Goal: Transaction & Acquisition: Purchase product/service

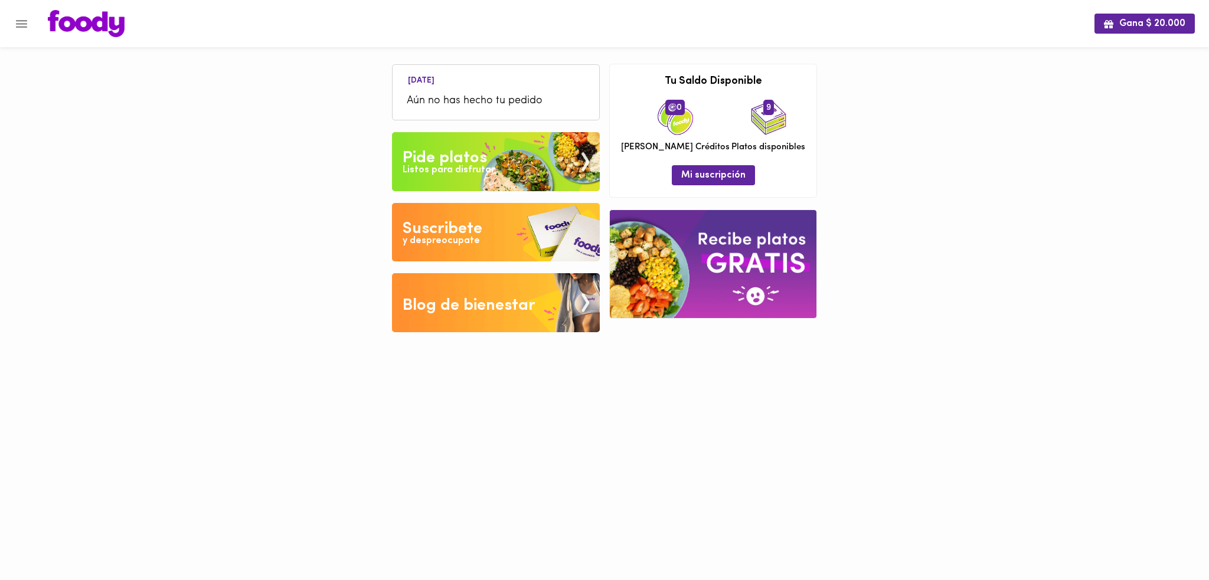
click at [23, 27] on icon "Menu" at bounding box center [21, 24] width 11 height 8
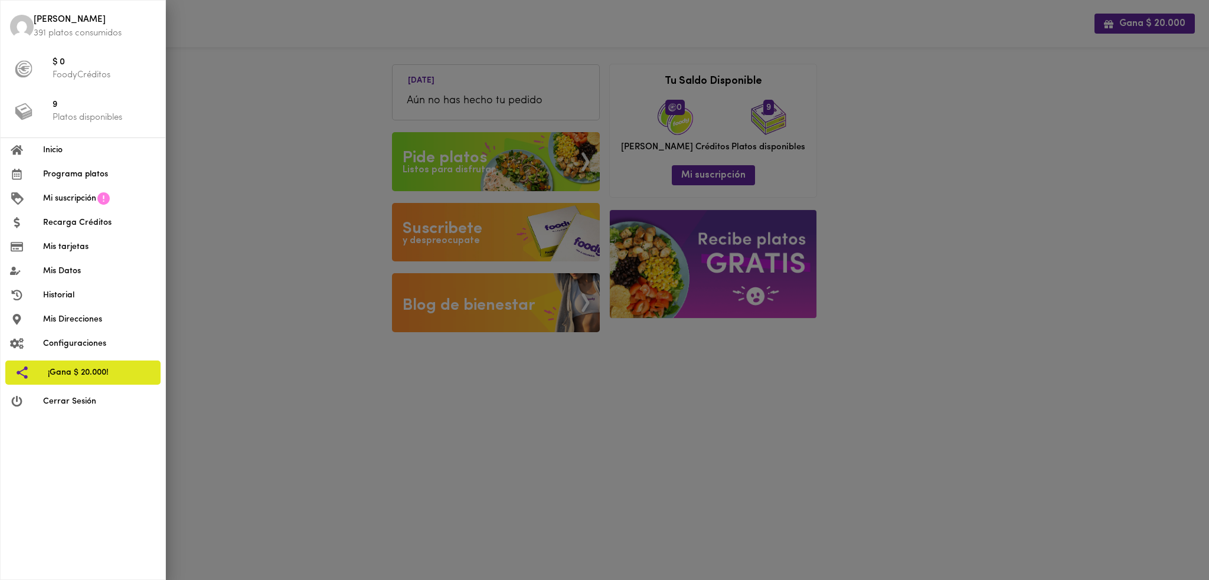
click at [91, 172] on span "Programa platos" at bounding box center [99, 174] width 113 height 12
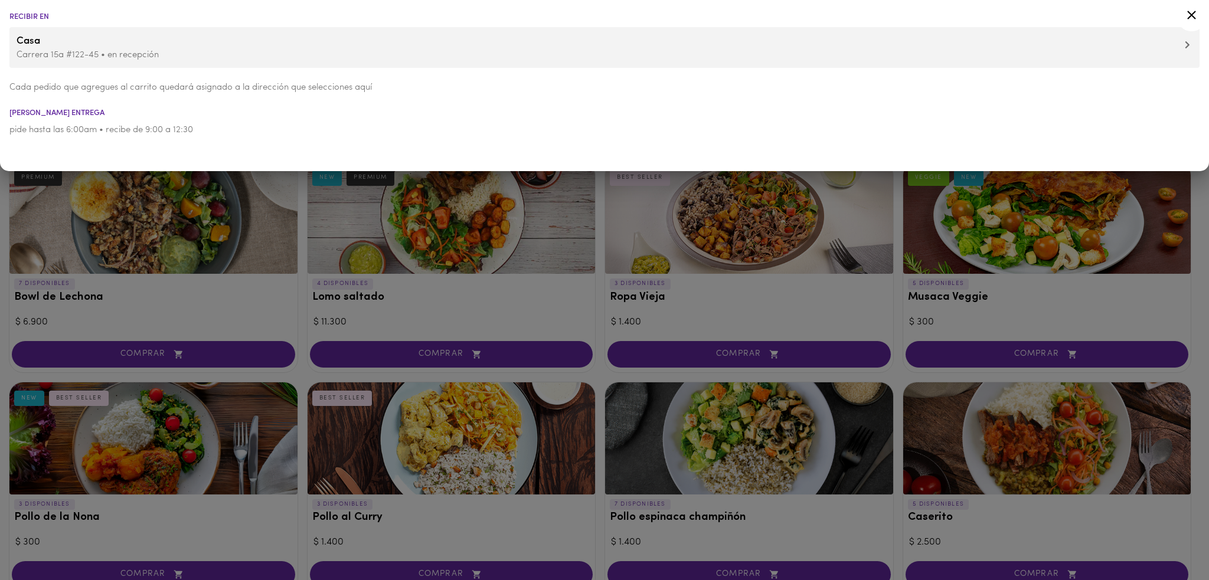
drag, startPoint x: 157, startPoint y: 264, endPoint x: 161, endPoint y: 256, distance: 8.5
click at [157, 263] on div at bounding box center [604, 290] width 1209 height 580
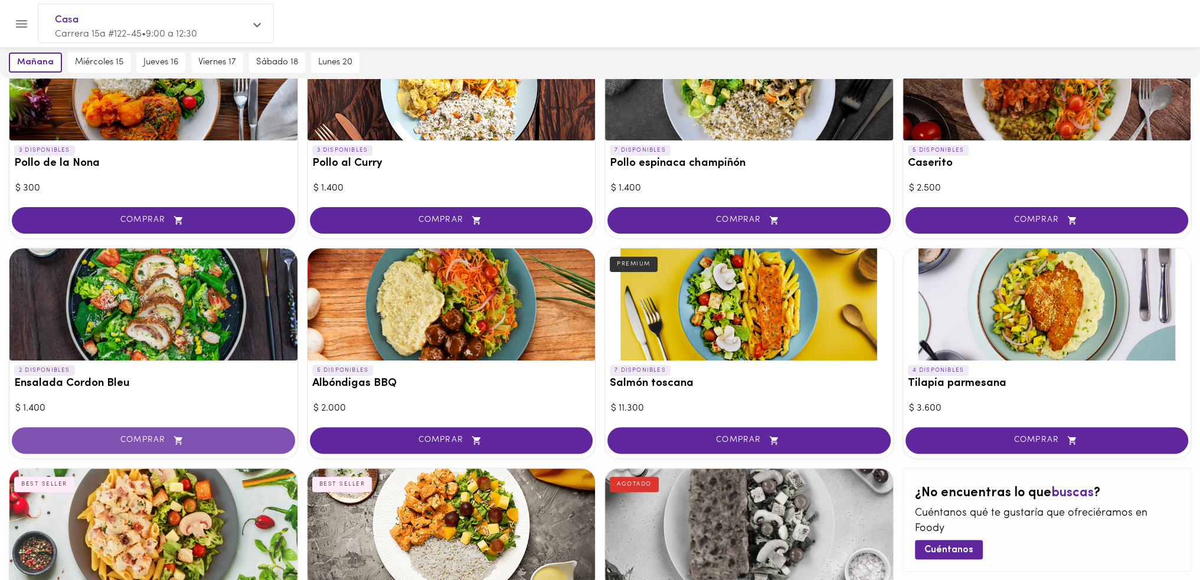
click at [149, 436] on span "COMPRAR" at bounding box center [154, 441] width 254 height 10
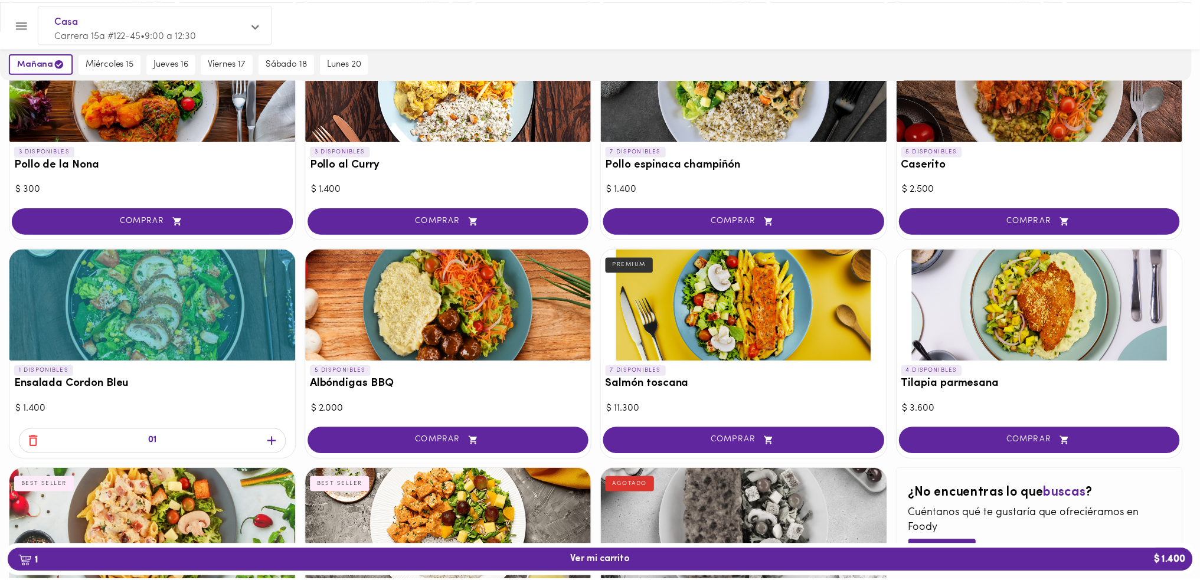
scroll to position [354, 0]
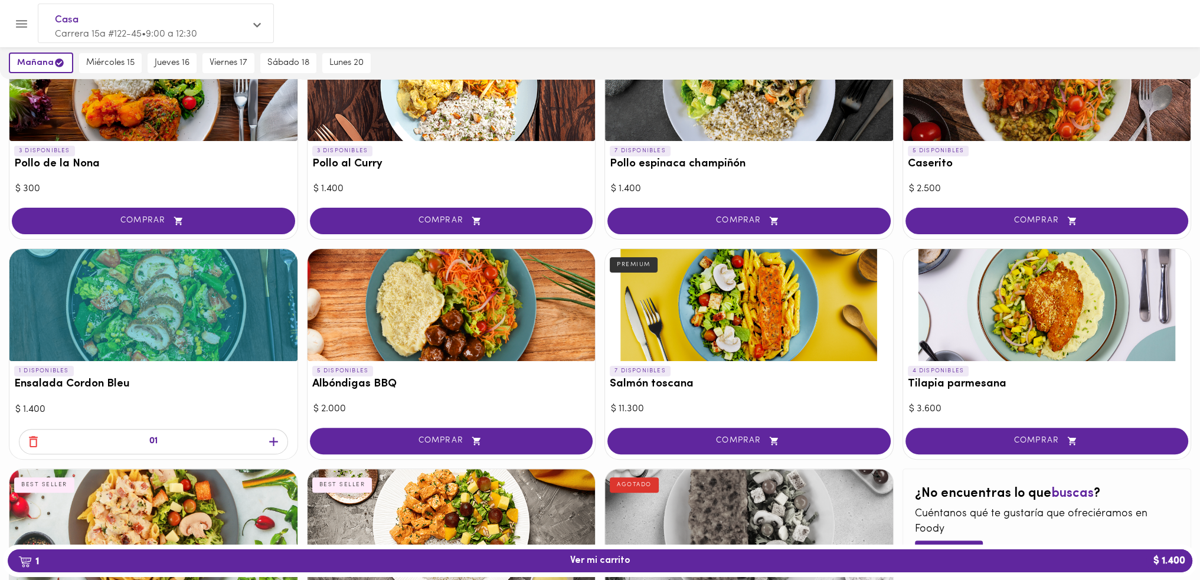
click at [270, 439] on icon "button" at bounding box center [273, 442] width 15 height 15
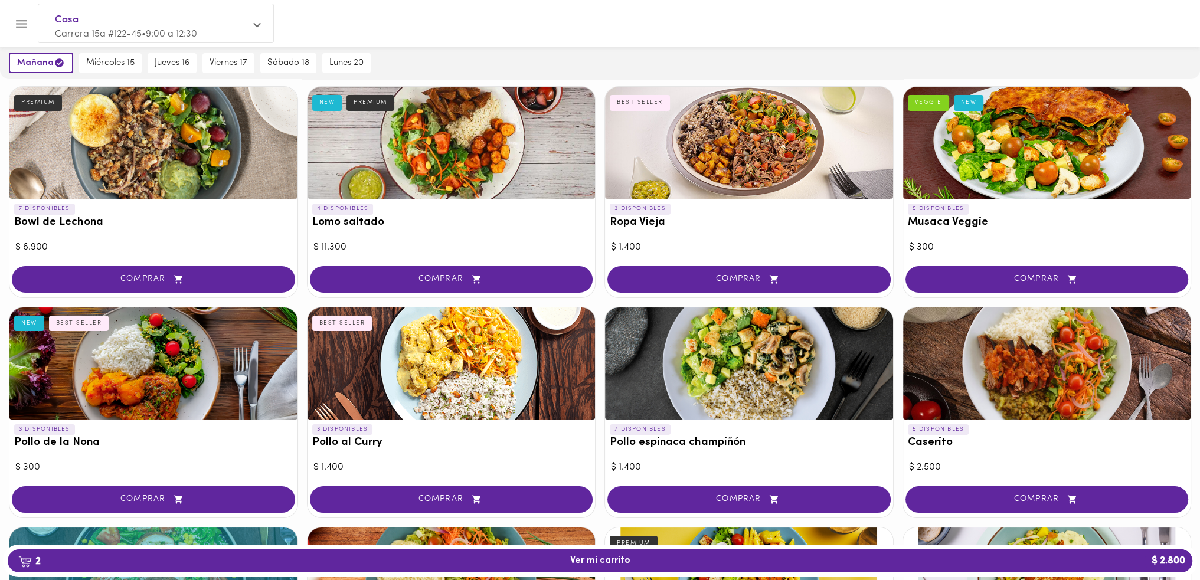
scroll to position [0, 0]
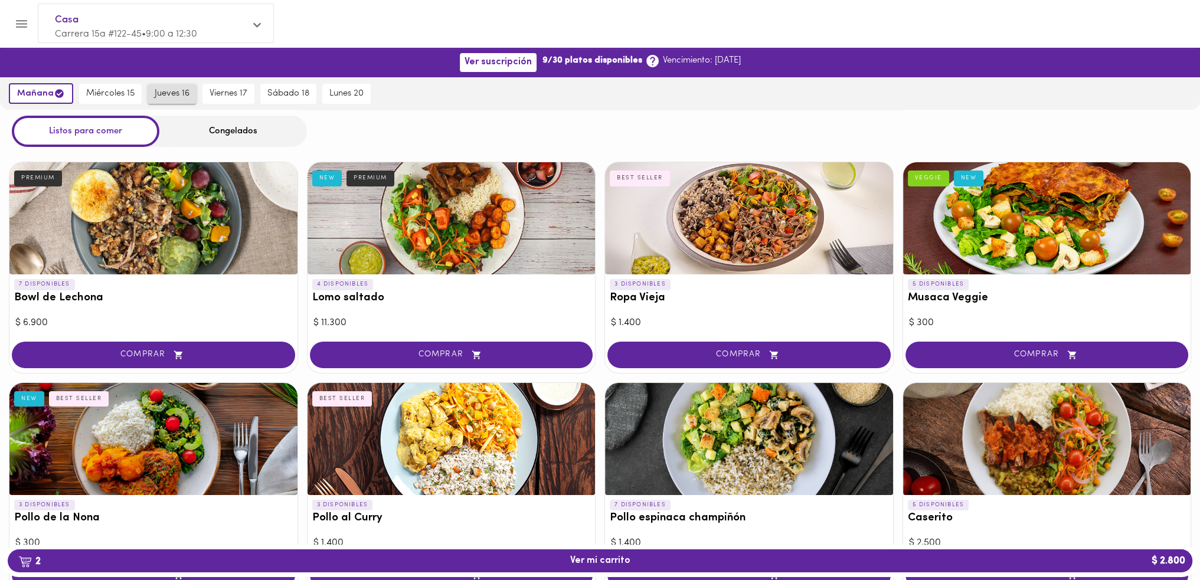
click at [163, 91] on span "jueves 16" at bounding box center [172, 94] width 35 height 11
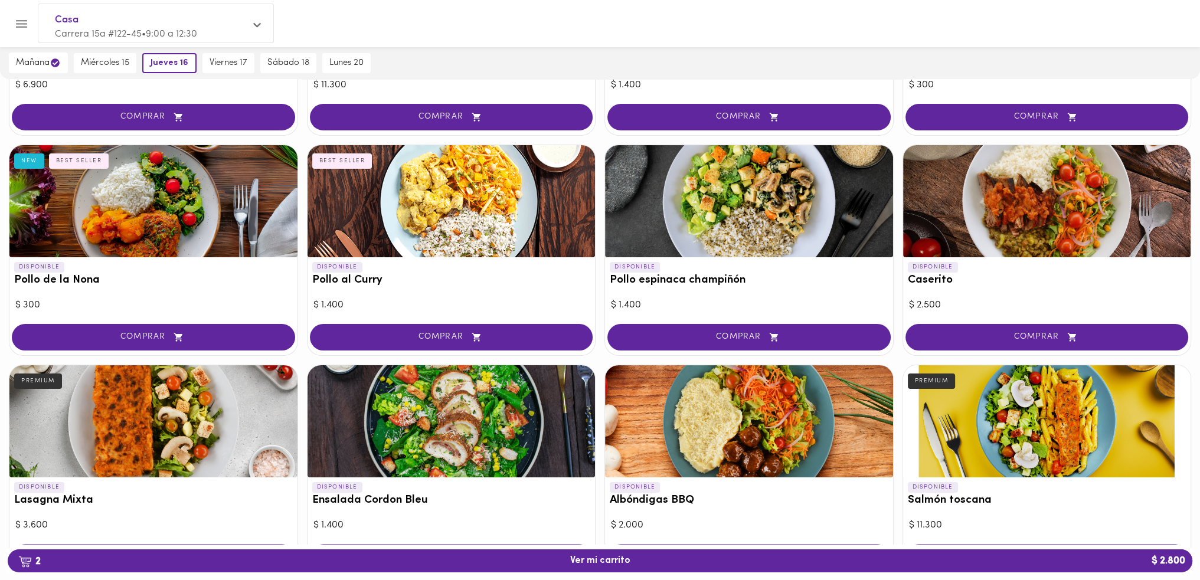
scroll to position [520, 0]
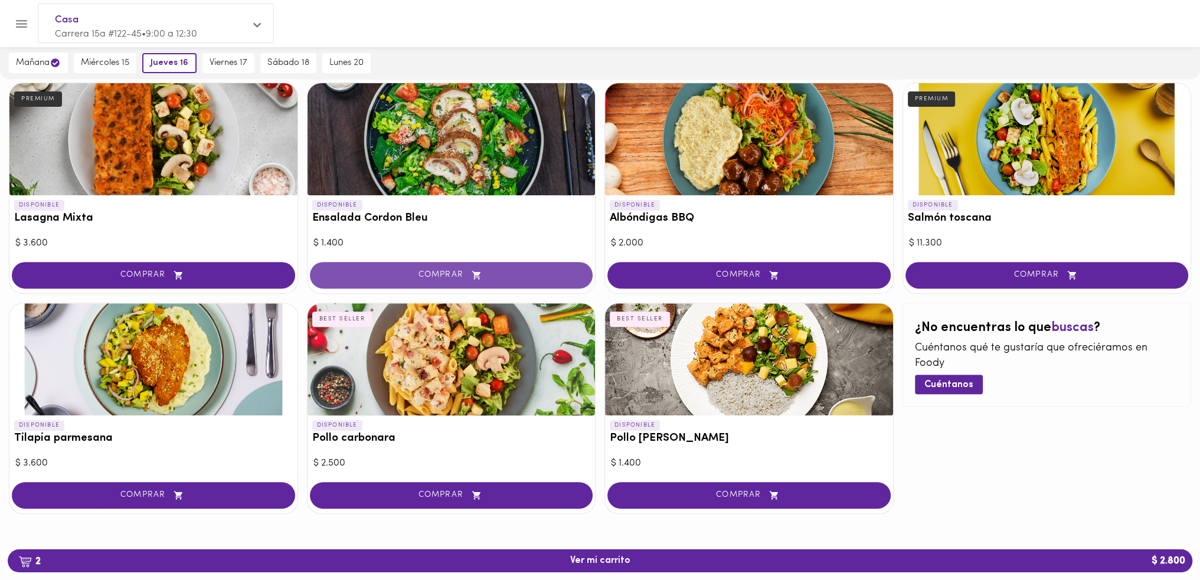
click at [445, 277] on span "COMPRAR" at bounding box center [452, 275] width 254 height 10
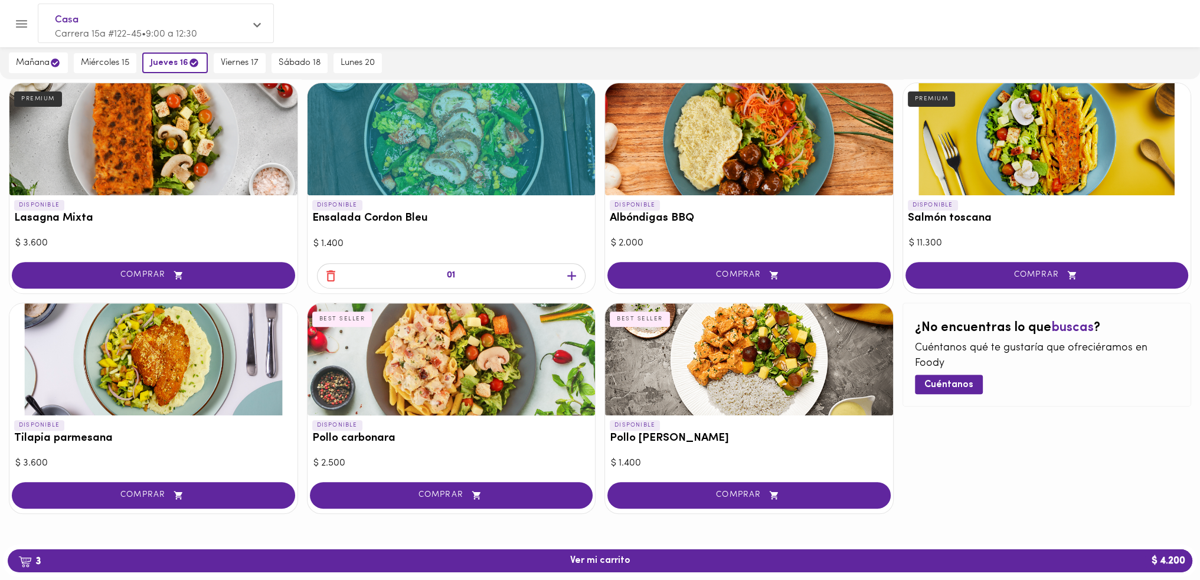
click at [572, 273] on icon "button" at bounding box center [571, 276] width 15 height 15
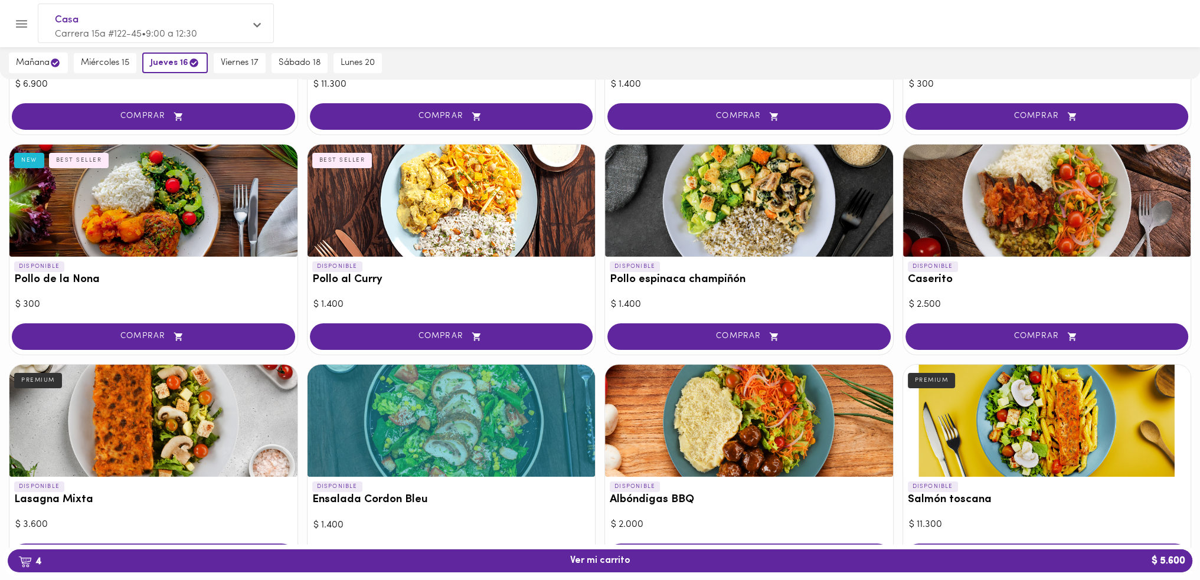
scroll to position [343, 0]
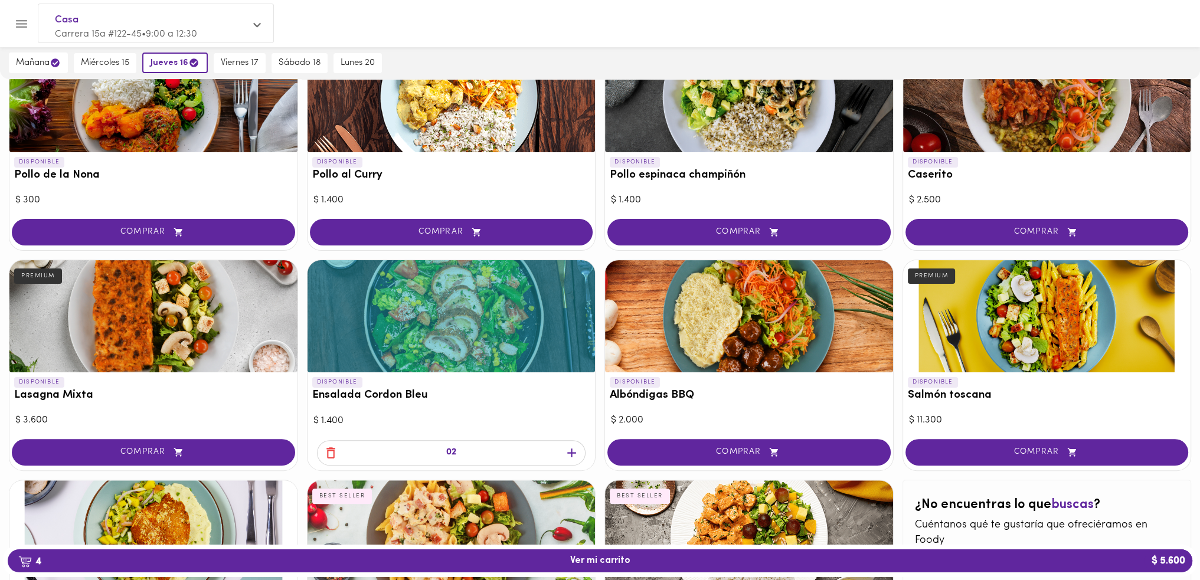
click at [328, 449] on icon "button" at bounding box center [331, 453] width 9 height 11
click at [328, 449] on div at bounding box center [452, 460] width 288 height 22
click at [329, 448] on icon "button" at bounding box center [331, 453] width 15 height 15
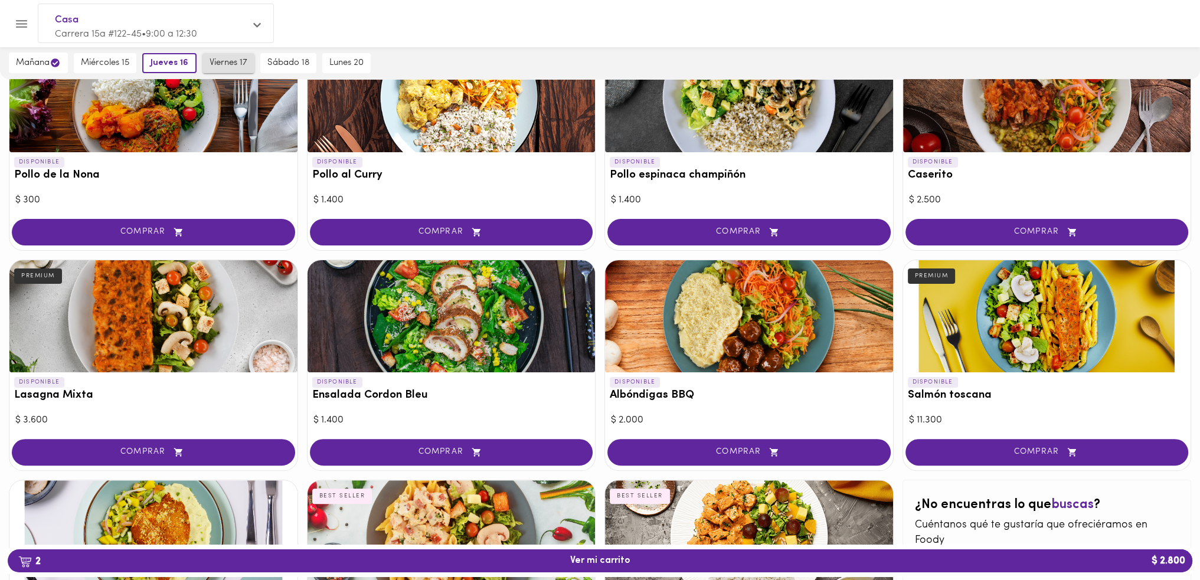
click at [239, 61] on span "viernes 17" at bounding box center [229, 63] width 38 height 11
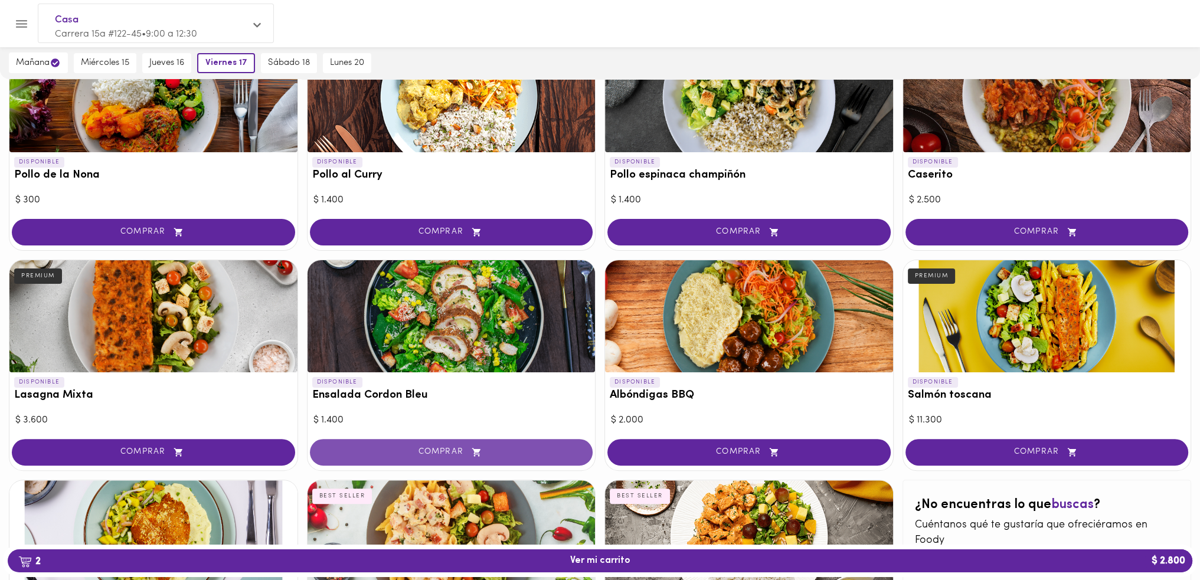
drag, startPoint x: 517, startPoint y: 453, endPoint x: 520, endPoint y: 439, distance: 14.5
click at [517, 452] on span "COMPRAR" at bounding box center [452, 453] width 254 height 10
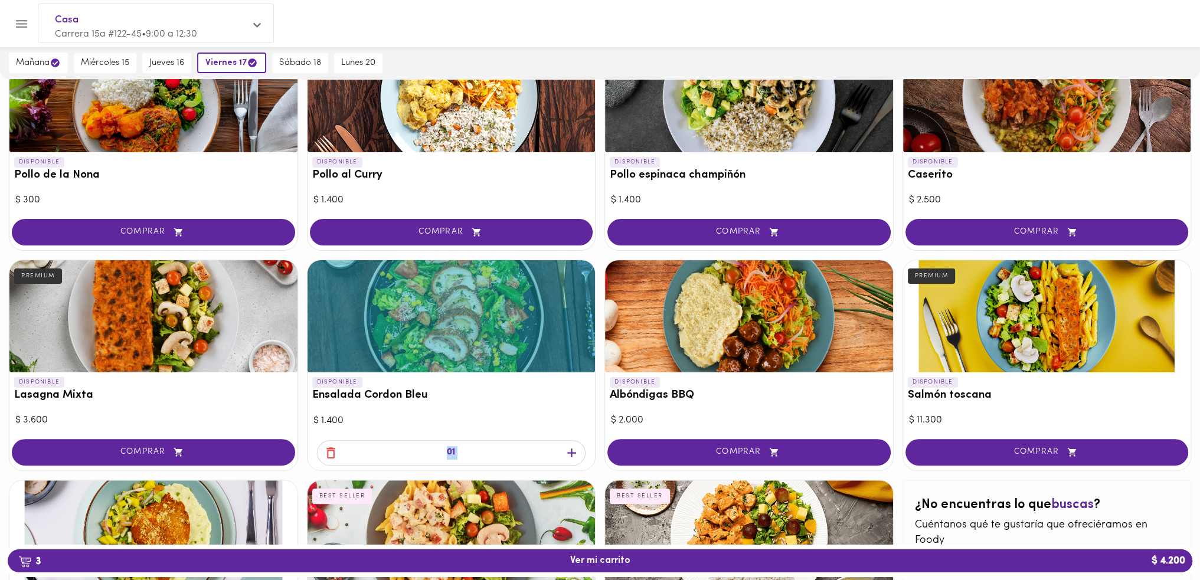
drag, startPoint x: 573, startPoint y: 458, endPoint x: 573, endPoint y: 450, distance: 7.1
click at [574, 458] on icon "button" at bounding box center [571, 453] width 15 height 15
click at [571, 450] on icon "button" at bounding box center [571, 453] width 15 height 15
click at [37, 67] on span "mañana" at bounding box center [38, 62] width 45 height 11
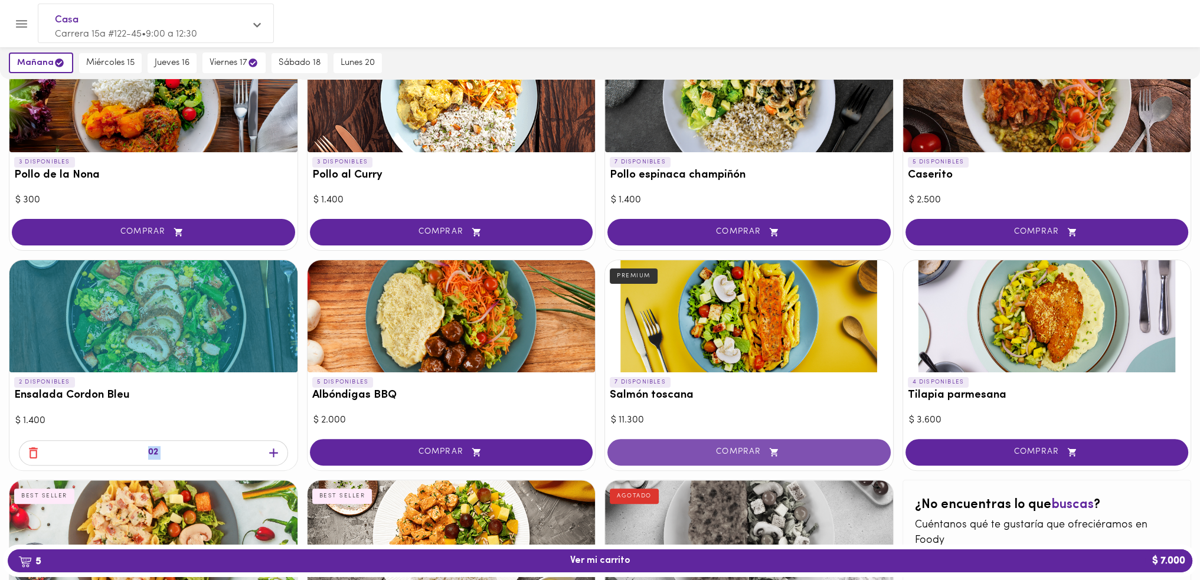
click at [729, 450] on span "COMPRAR" at bounding box center [749, 453] width 254 height 10
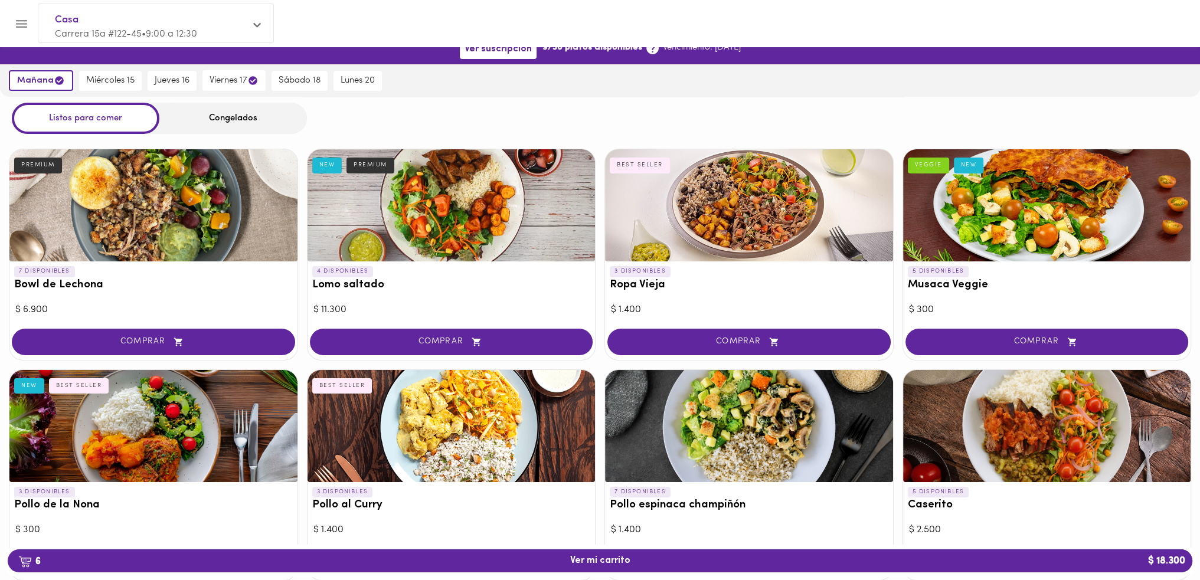
scroll to position [0, 0]
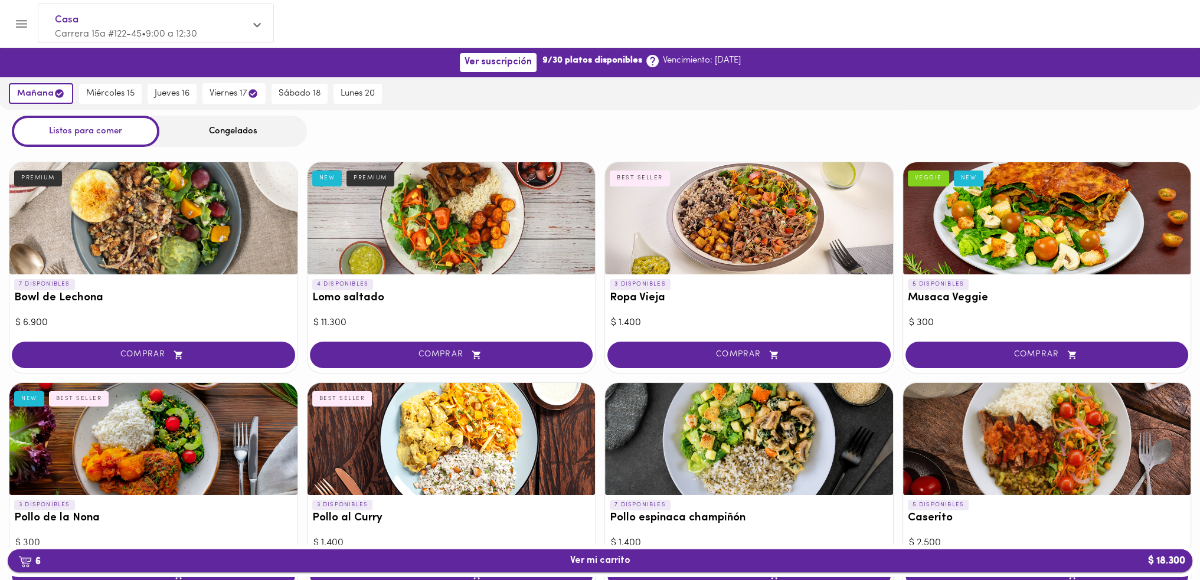
click at [664, 564] on span "6 Ver mi carrito $ 18.300" at bounding box center [600, 561] width 1166 height 11
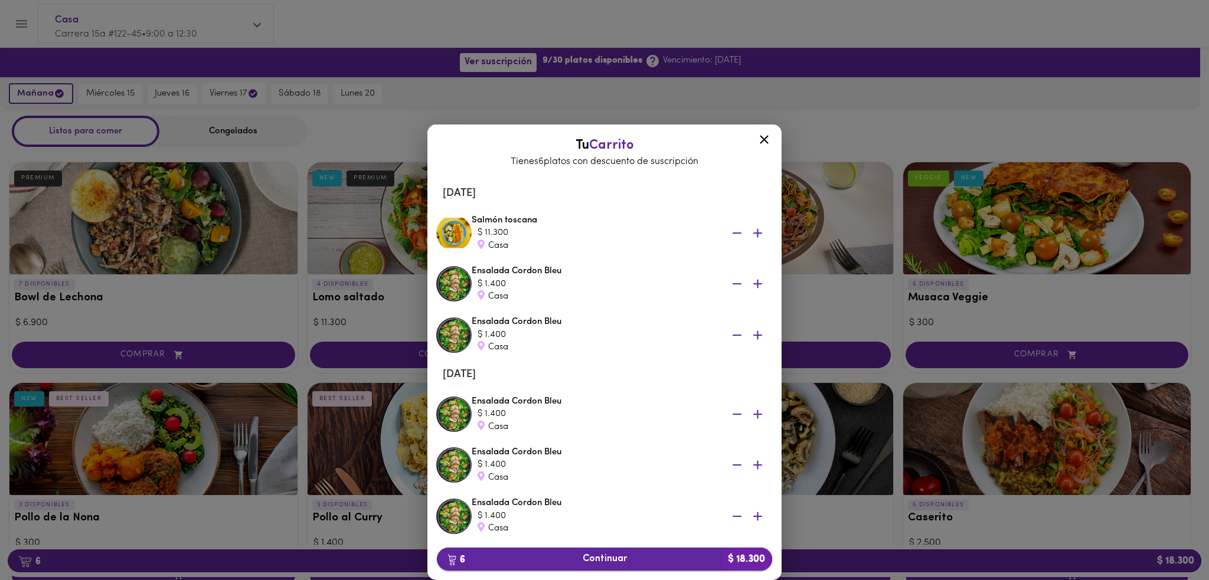
click at [595, 561] on span "6 Continuar $ 18.300" at bounding box center [604, 559] width 316 height 11
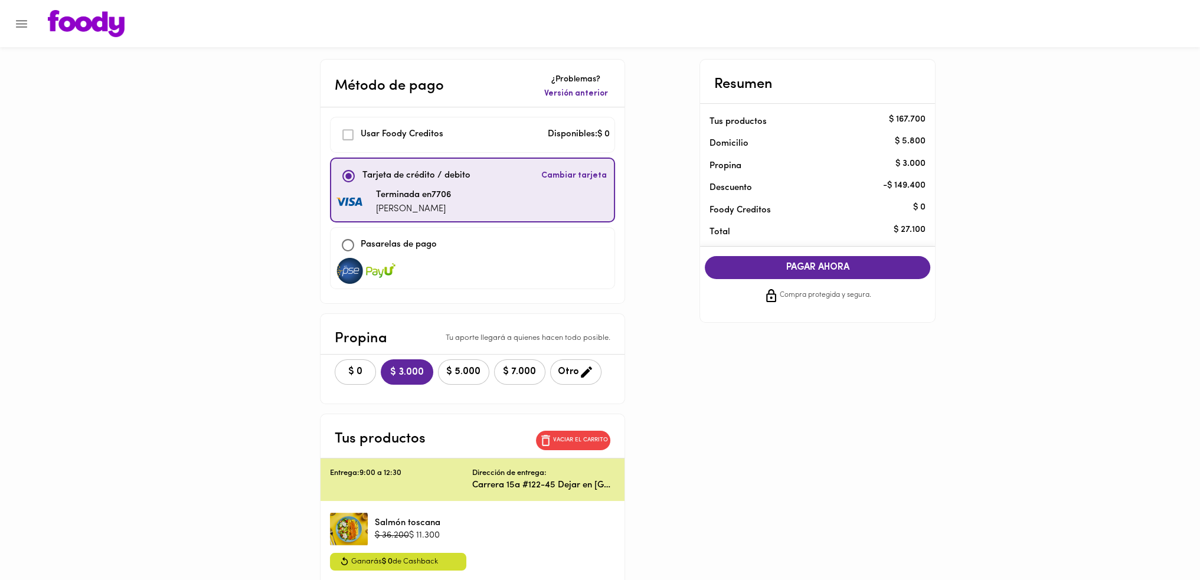
click at [376, 373] on button "$ 0" at bounding box center [355, 372] width 41 height 25
click at [815, 264] on span "PAGAR AHORA" at bounding box center [818, 267] width 202 height 11
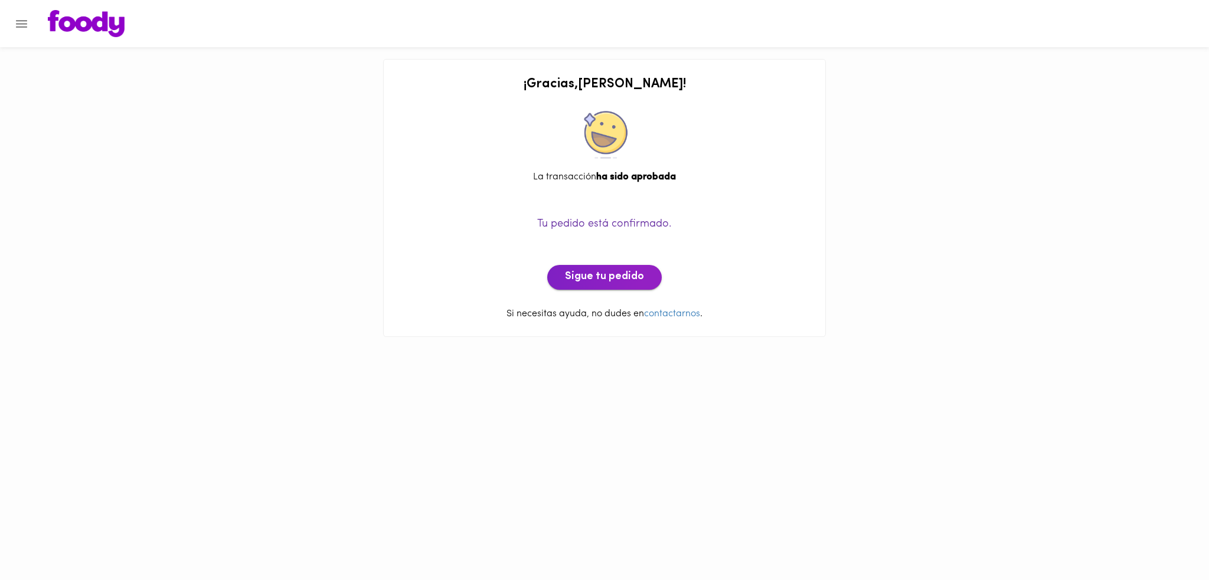
click at [633, 284] on span "Sigue tu pedido" at bounding box center [604, 277] width 79 height 13
